Goal: Information Seeking & Learning: Stay updated

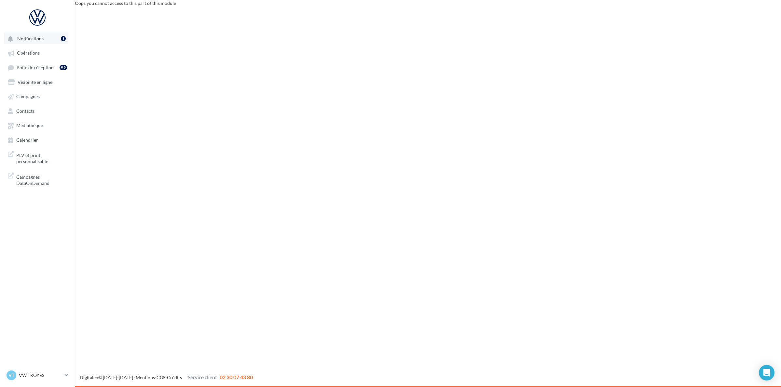
click at [35, 39] on span "Notifications" at bounding box center [30, 39] width 26 height 6
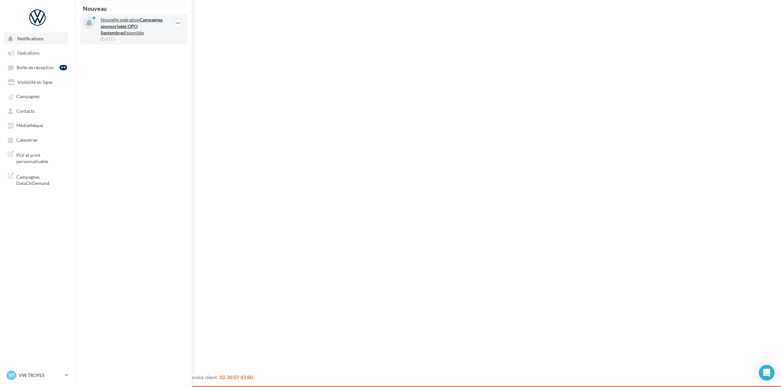
click at [136, 24] on strong "Campagnes sponsorisées OPO Septembre" at bounding box center [132, 26] width 62 height 19
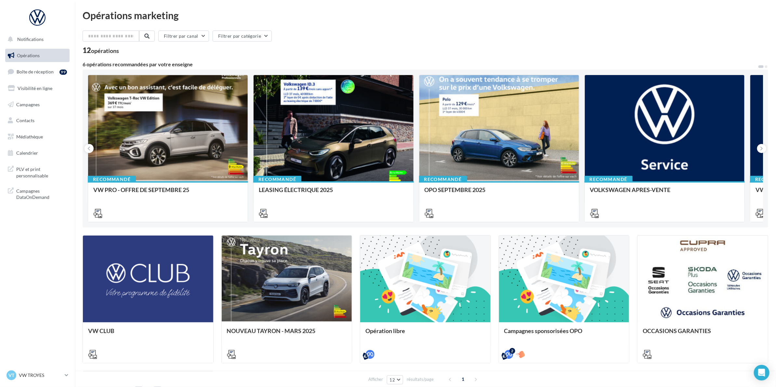
click at [29, 305] on nav "Notifications Opérations Boîte de réception 99 Visibilité en ligne Campagnes Co…" at bounding box center [37, 193] width 75 height 387
